Goal: Browse casually: Explore the website without a specific task or goal

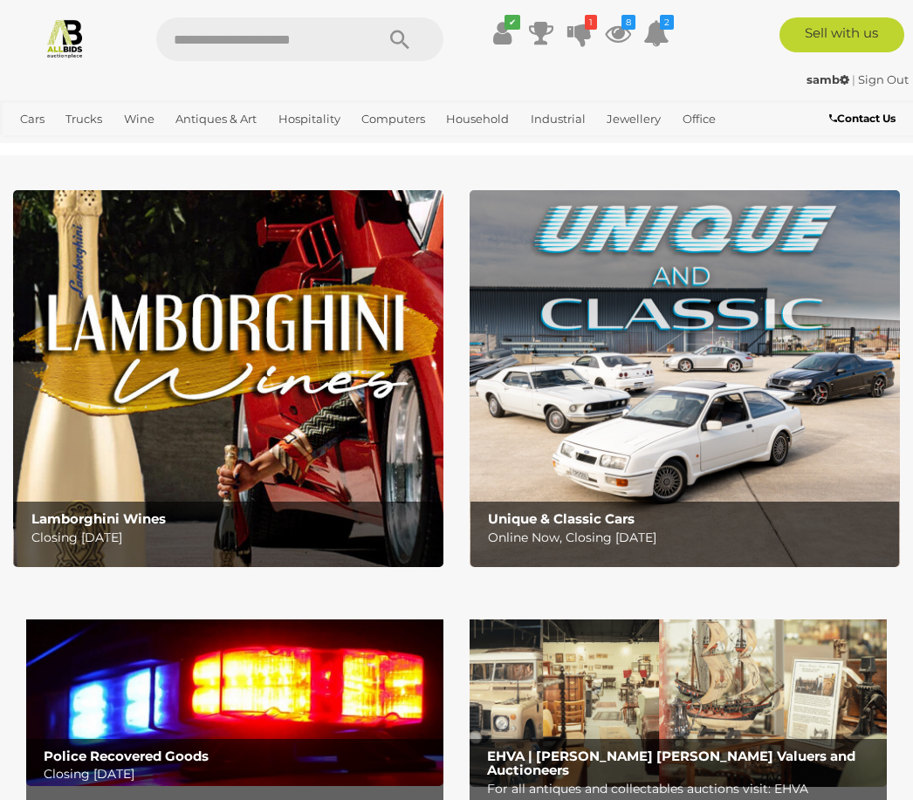
click at [625, 23] on icon "8" at bounding box center [628, 22] width 14 height 15
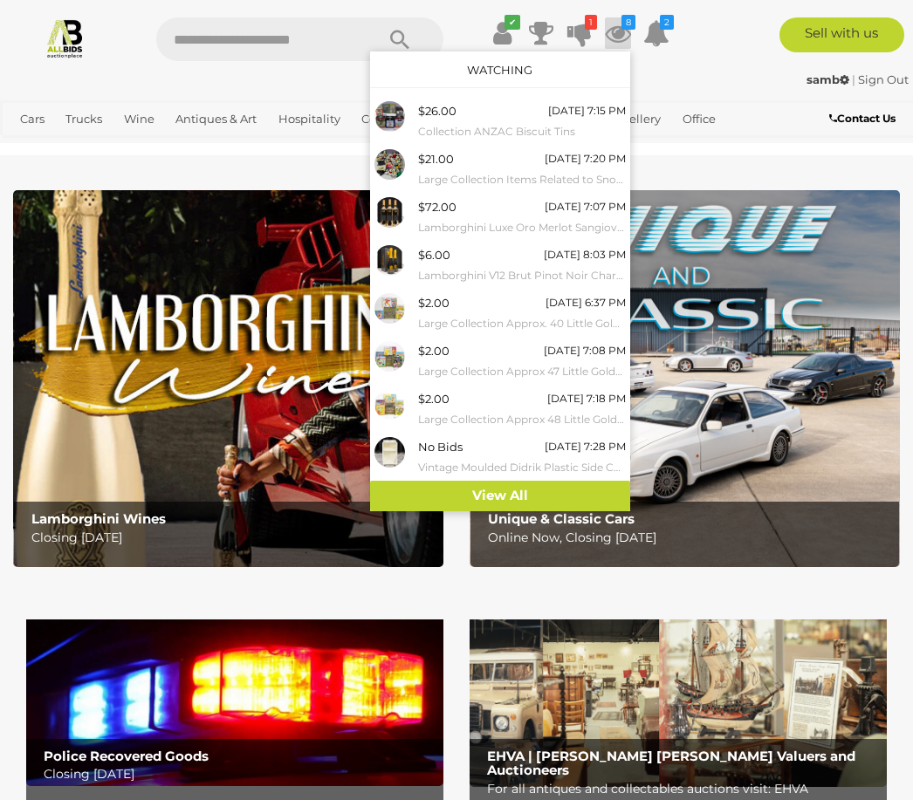
click at [487, 440] on div "No Bids Wednesday 7:28 PM Vintage Moulded Didrik Plastic Side Cabinet by Knut &…" at bounding box center [522, 456] width 208 height 39
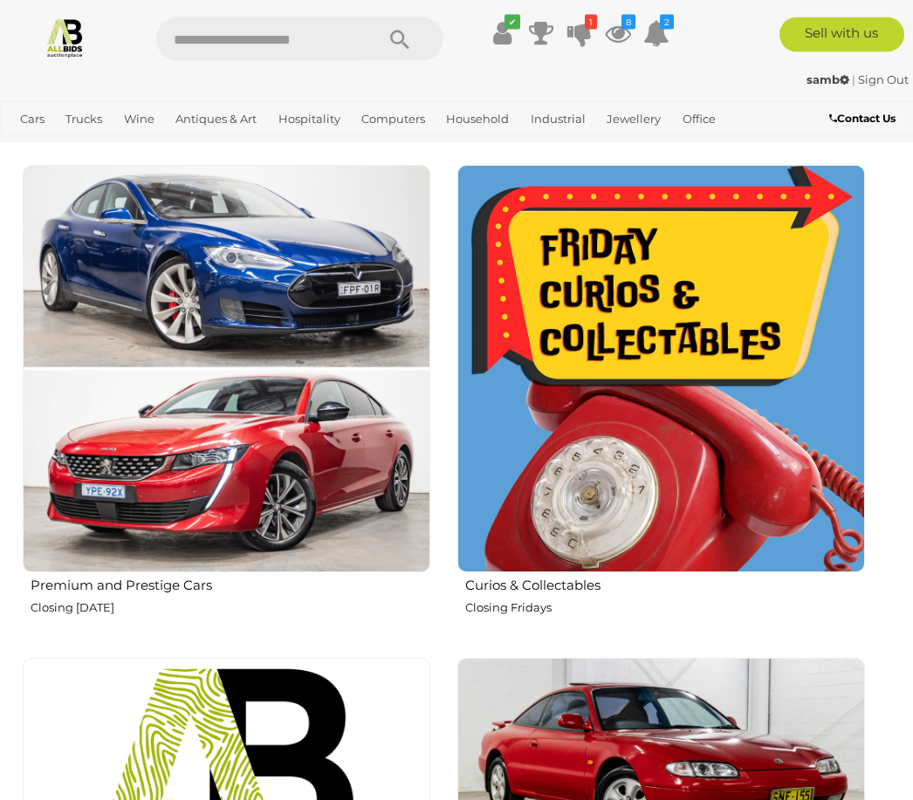
scroll to position [926, 0]
click at [662, 362] on img at bounding box center [660, 368] width 407 height 407
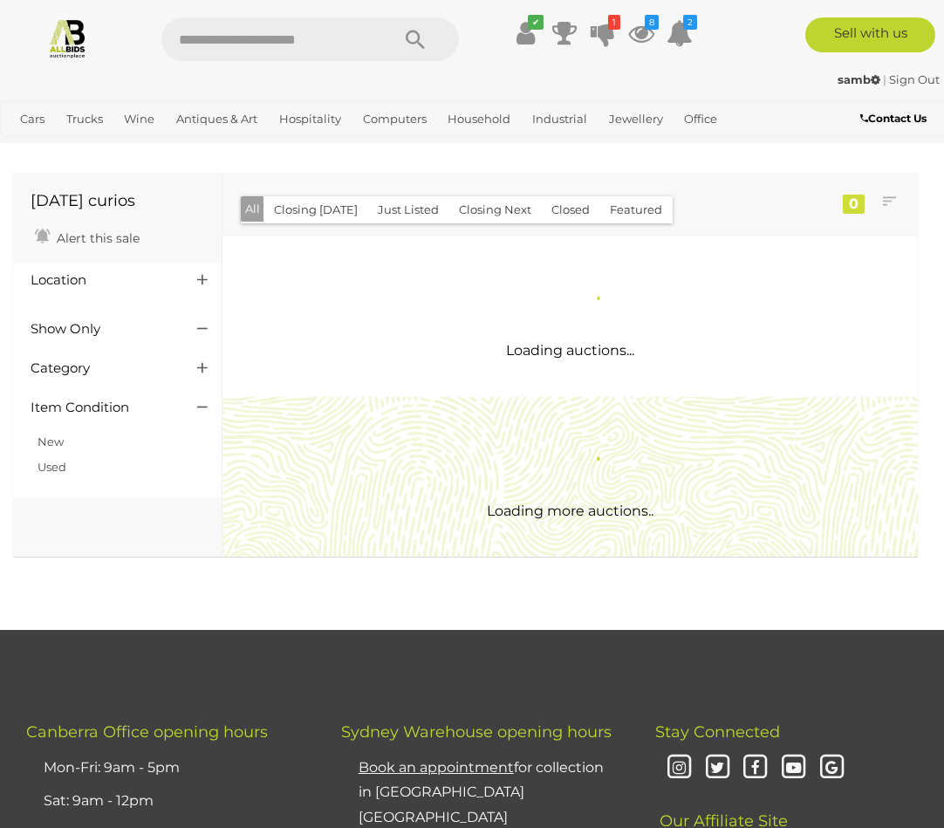
scroll to position [3, 0]
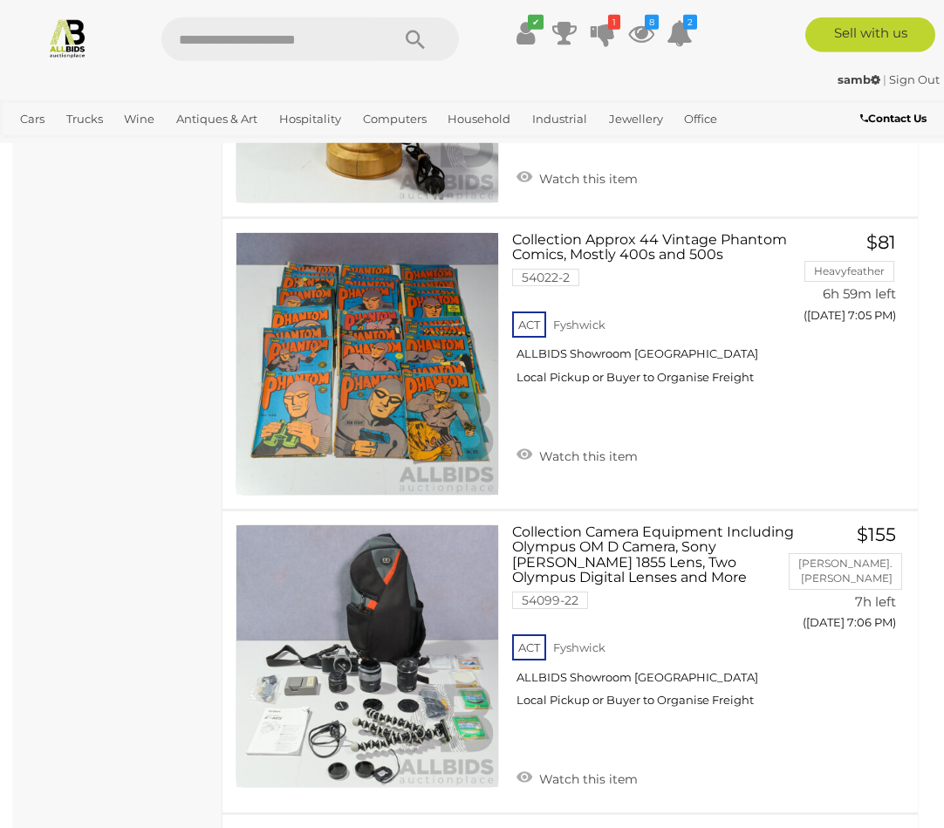
scroll to position [13275, 0]
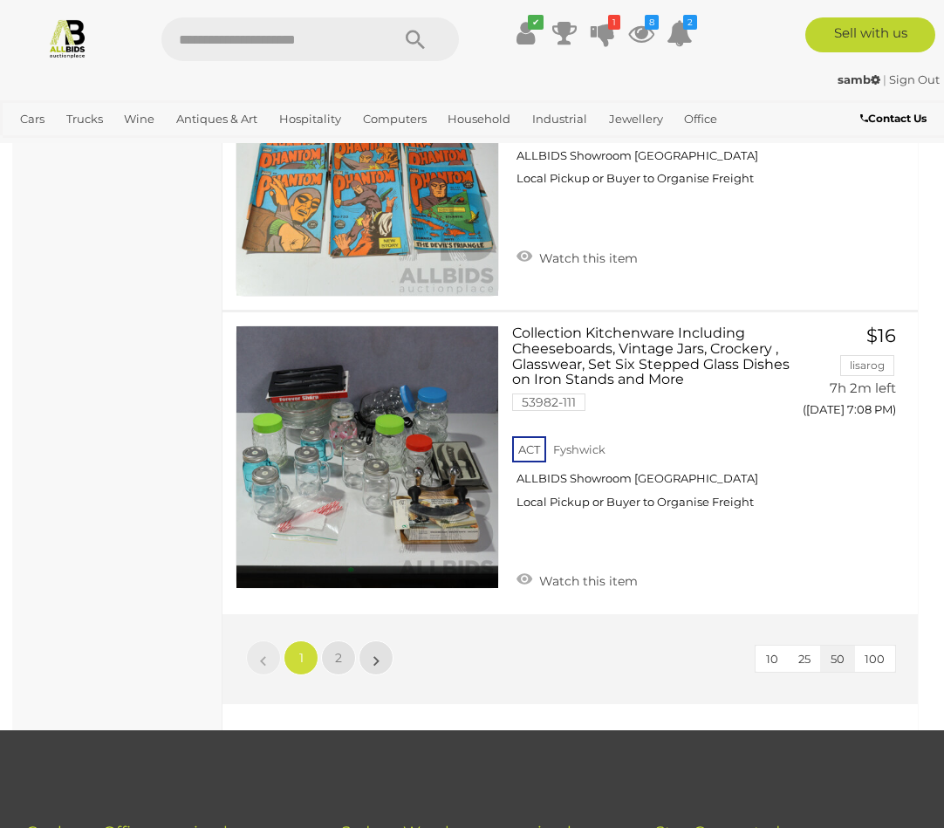
click at [339, 640] on link "2" at bounding box center [338, 657] width 35 height 35
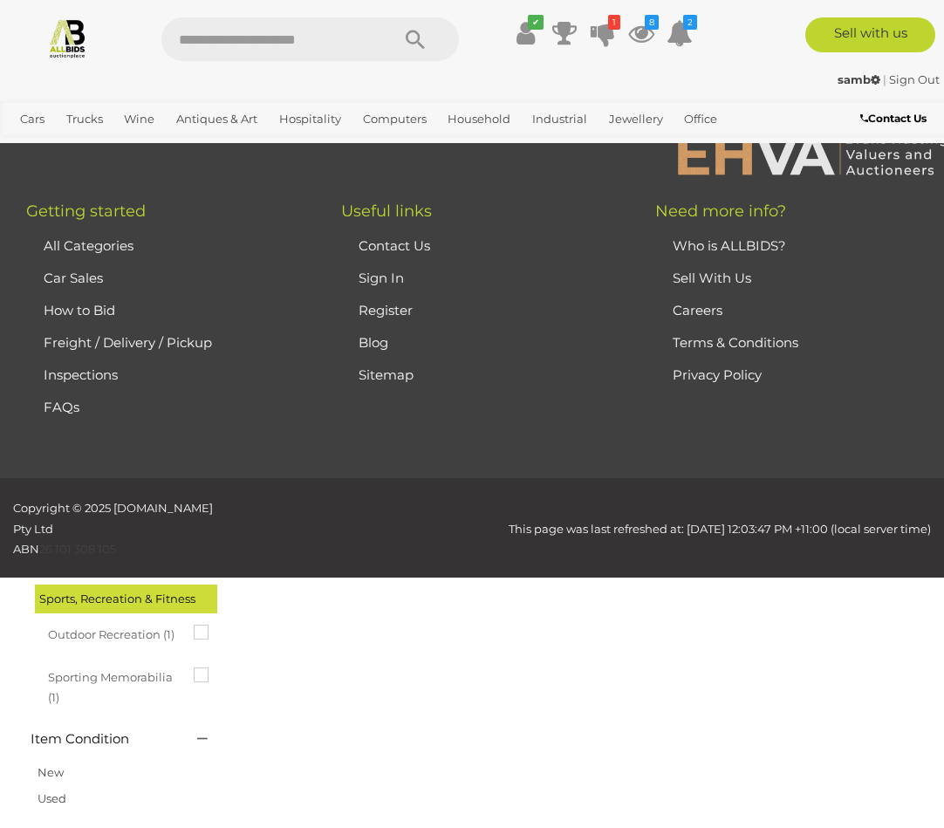
scroll to position [91, 0]
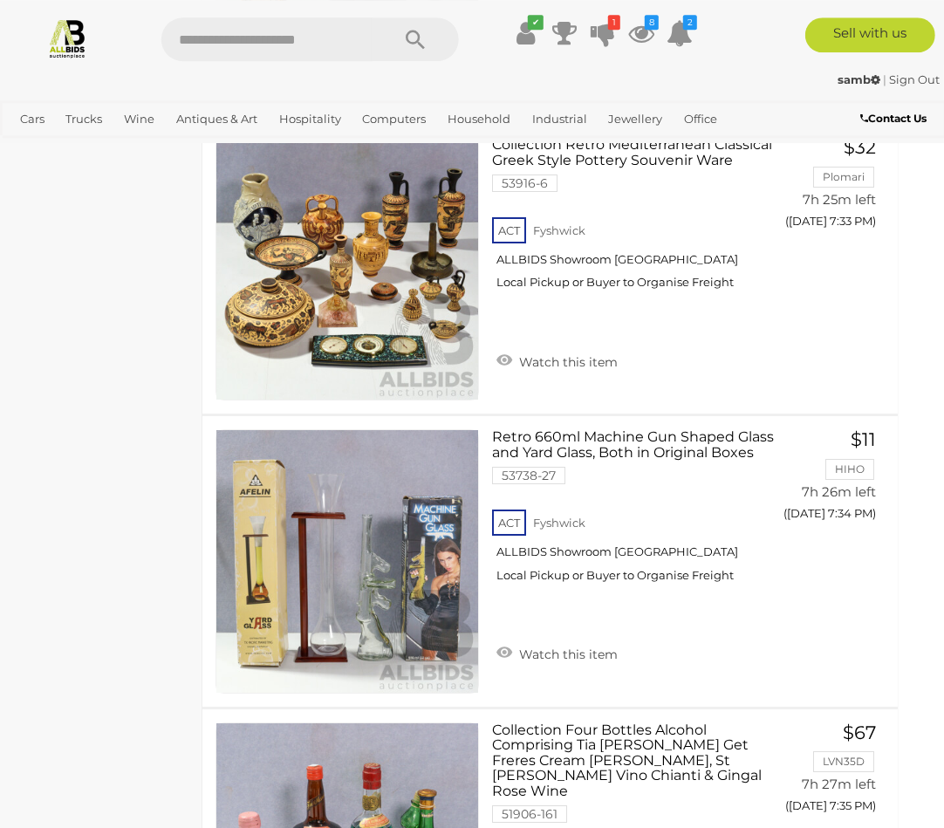
scroll to position [7872, 21]
click at [0, 0] on link "Household Furniture" at bounding box center [0, 0] width 0 height 0
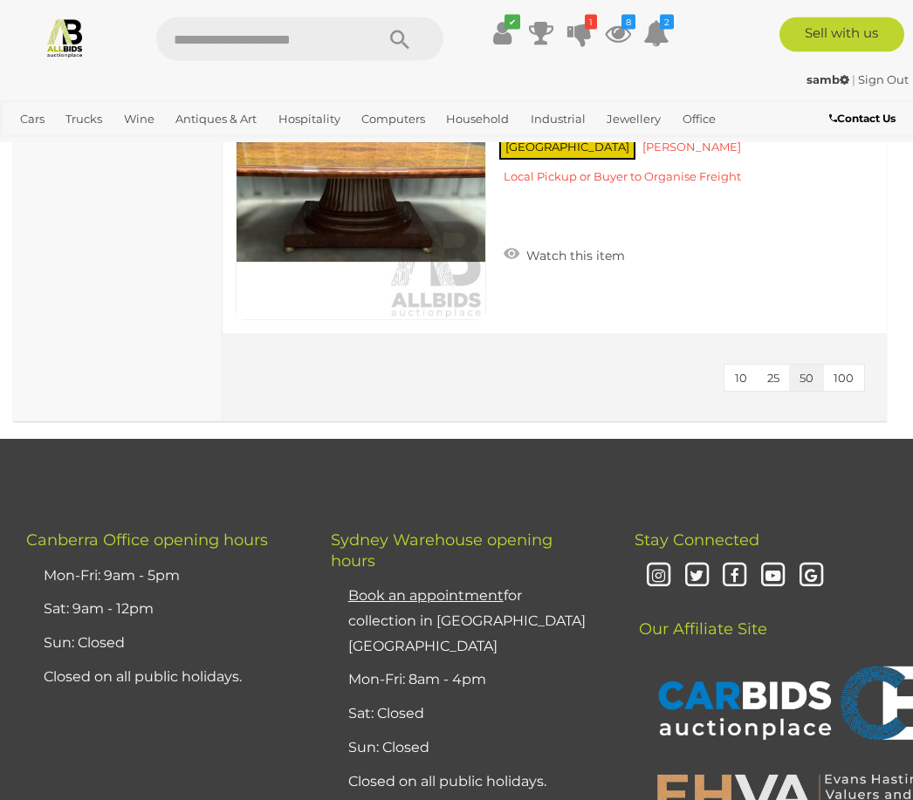
scroll to position [3371, 0]
